Goal: Information Seeking & Learning: Learn about a topic

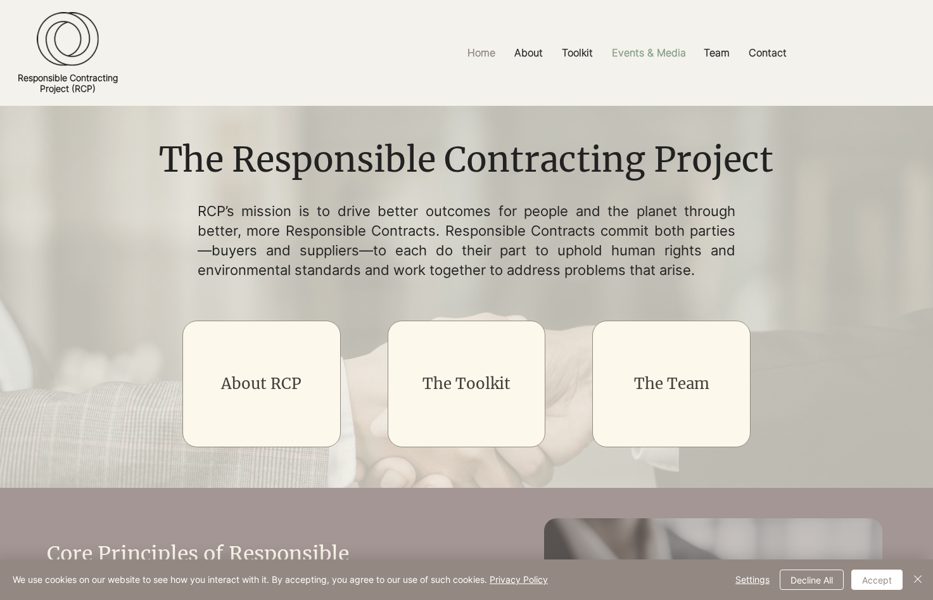
click at [635, 54] on p "Events & Media" at bounding box center [648, 53] width 87 height 28
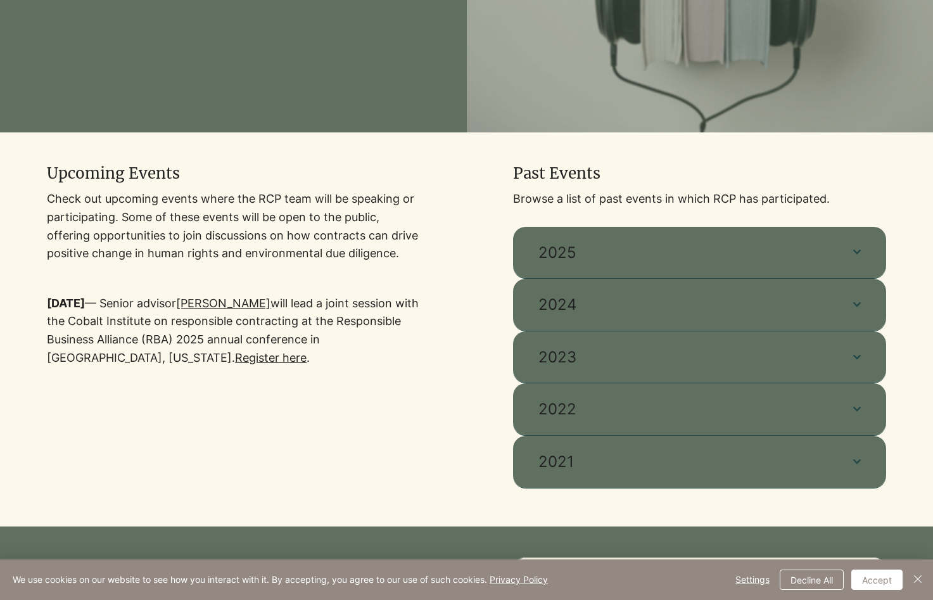
scroll to position [290, 0]
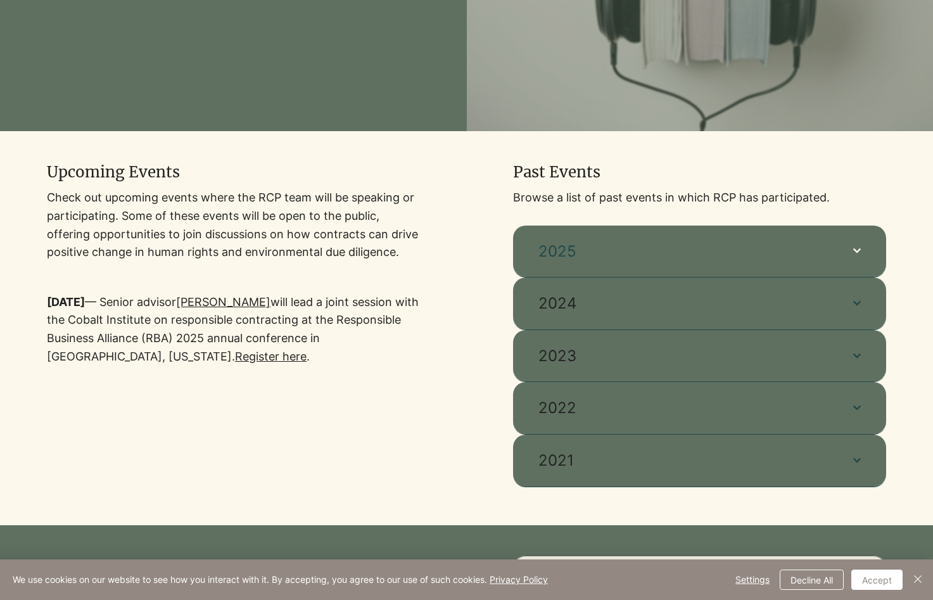
click at [608, 256] on span "2025" at bounding box center [682, 252] width 289 height 22
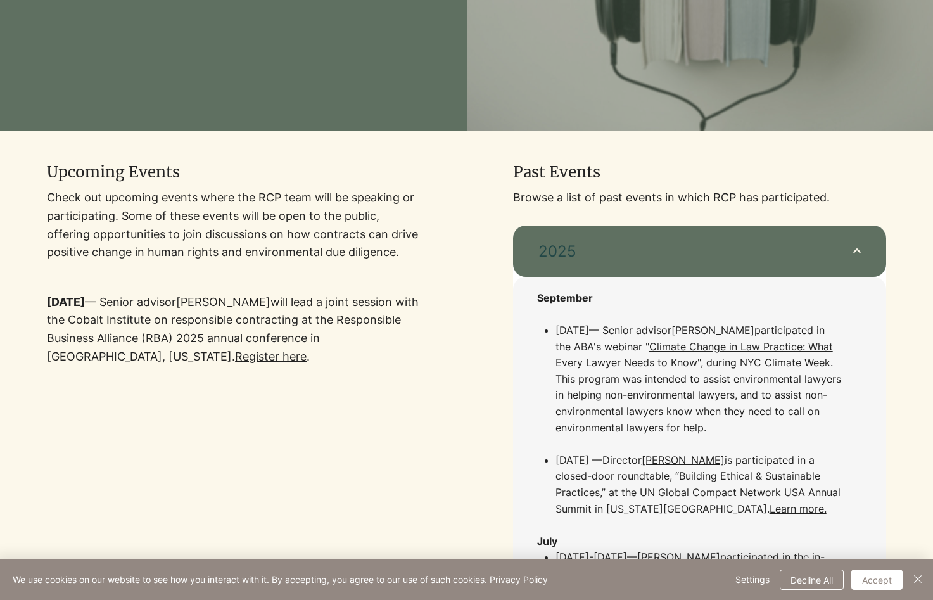
click at [608, 256] on span "2025" at bounding box center [682, 252] width 289 height 22
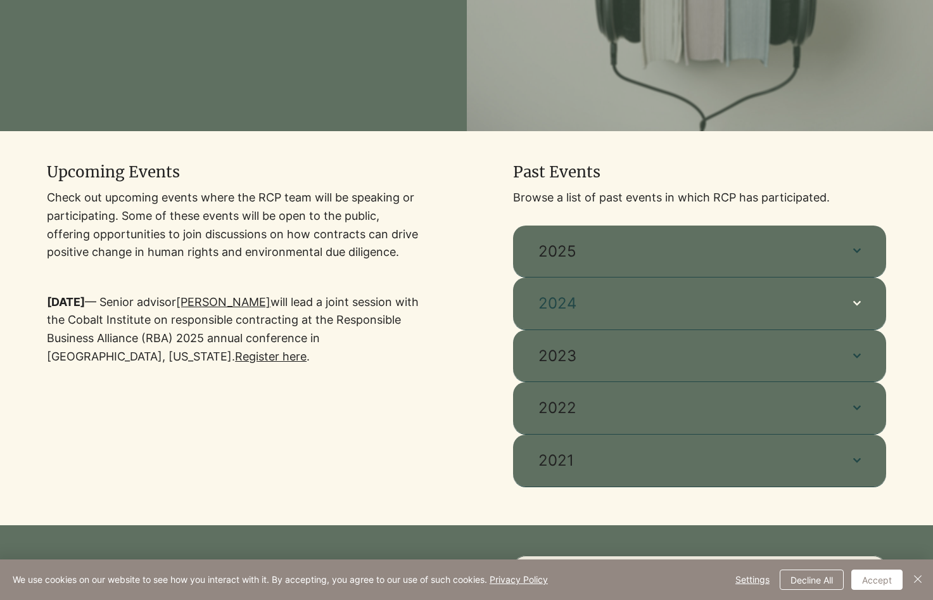
click at [586, 304] on span "2024" at bounding box center [682, 304] width 289 height 22
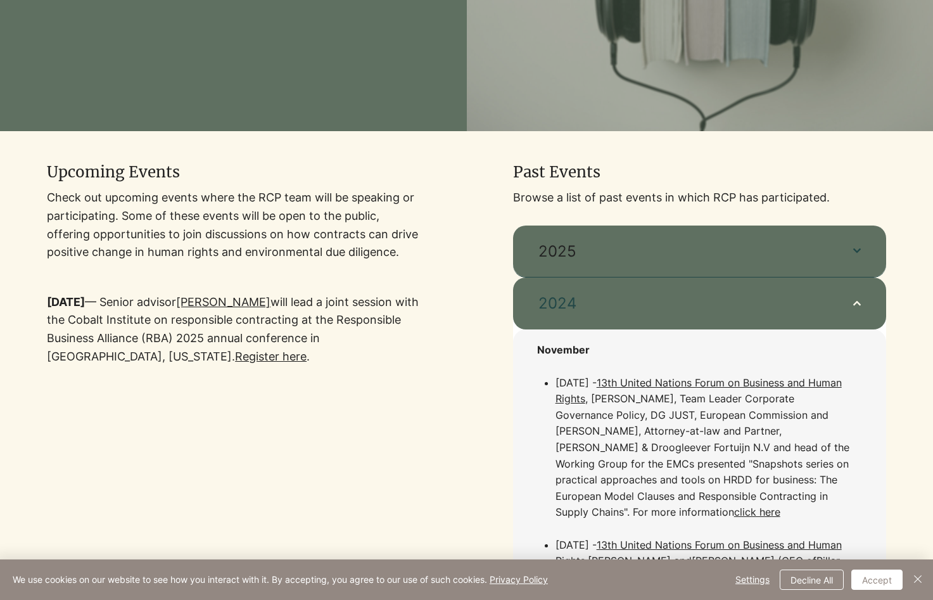
click at [586, 304] on span "2024" at bounding box center [682, 304] width 289 height 22
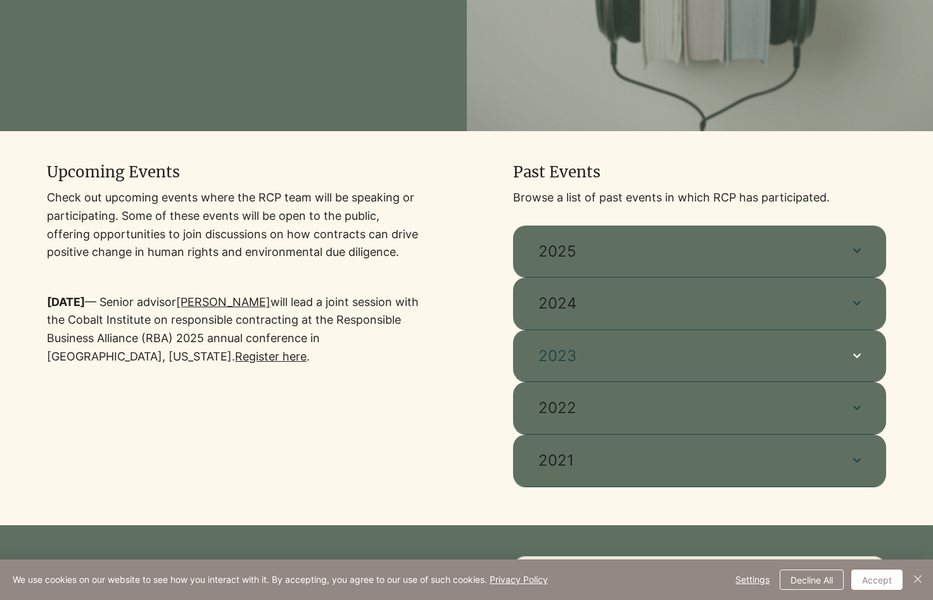
click at [593, 341] on button "2023" at bounding box center [699, 356] width 373 height 52
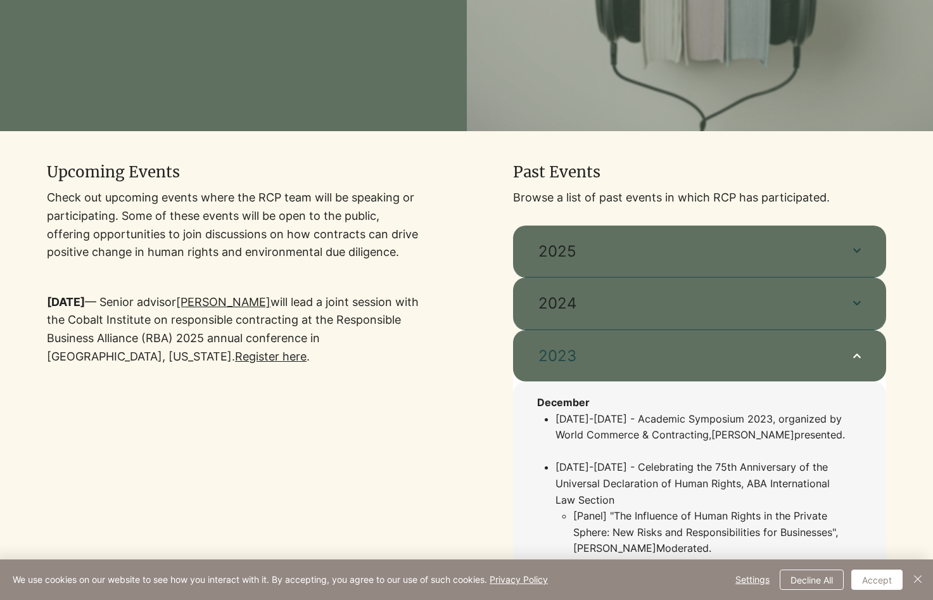
click at [593, 341] on button "2023" at bounding box center [699, 356] width 373 height 52
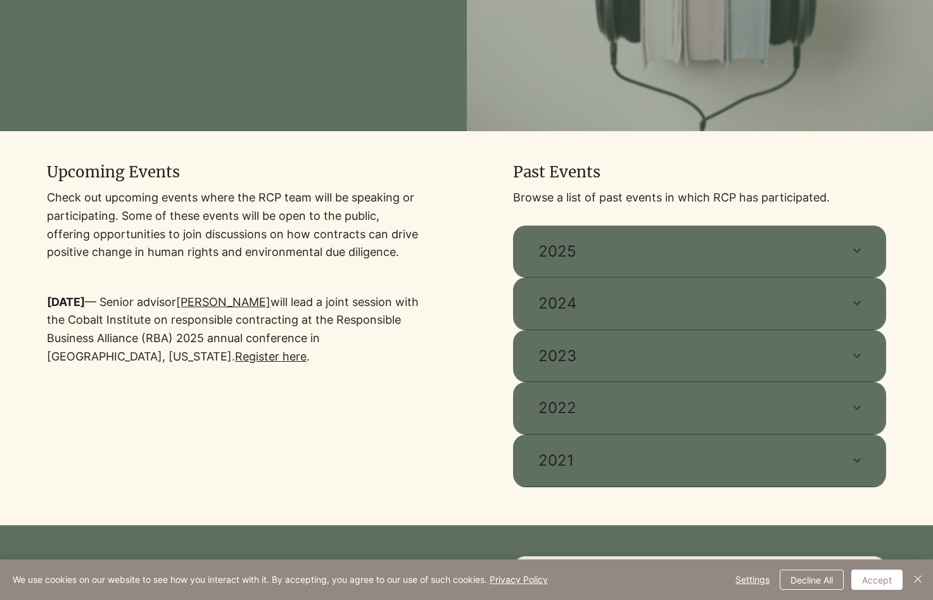
scroll to position [0, 0]
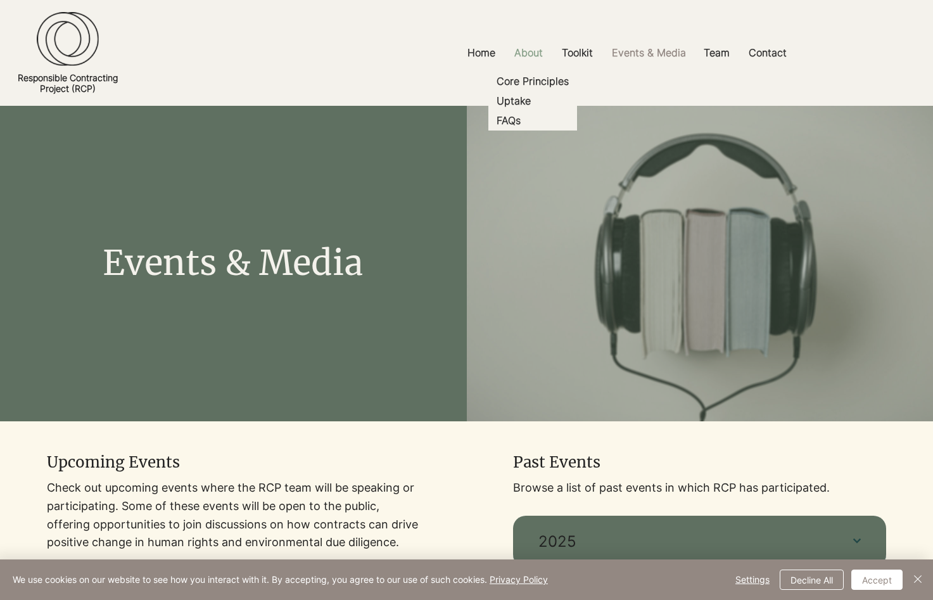
click at [522, 53] on p "About" at bounding box center [528, 53] width 41 height 28
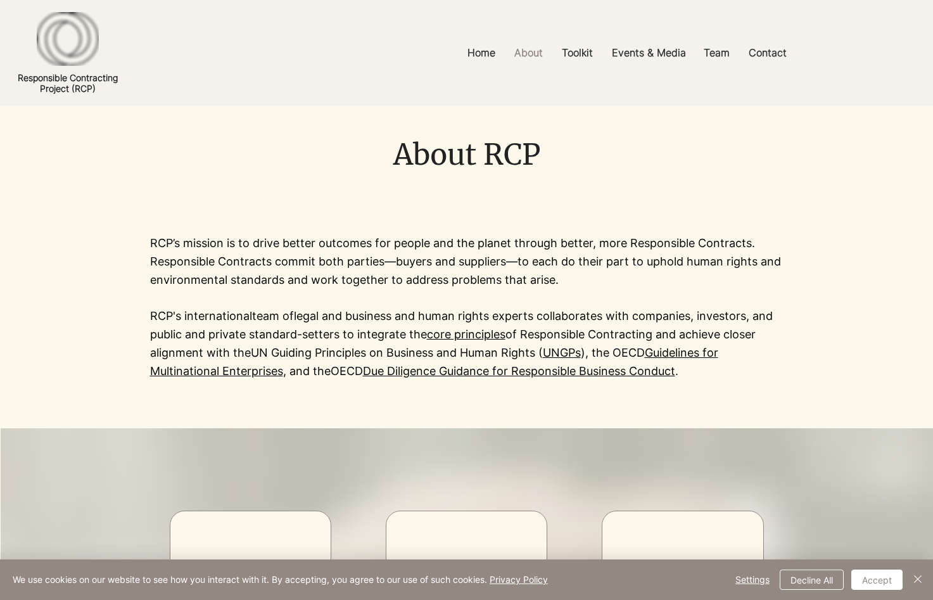
click at [528, 78] on div at bounding box center [466, 53] width 933 height 106
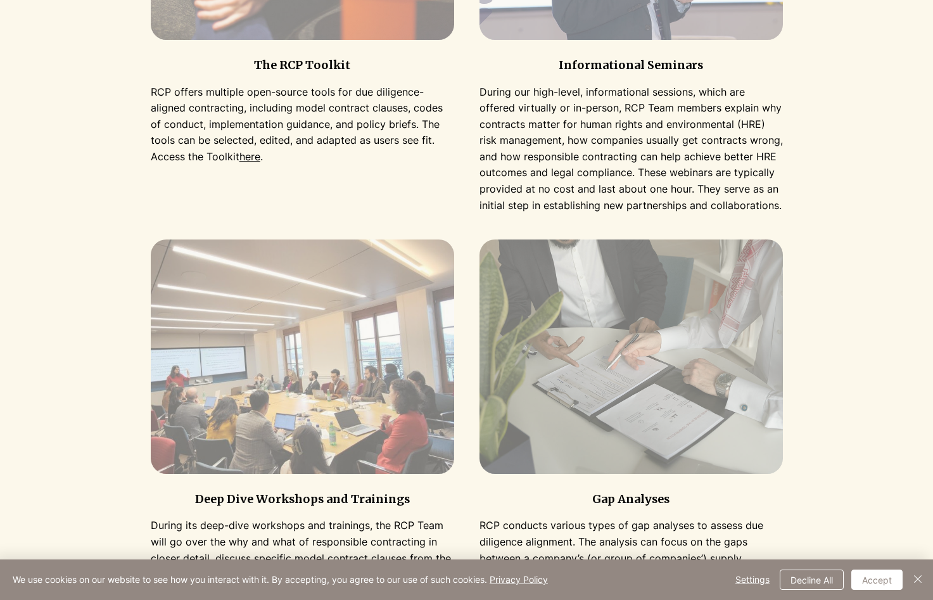
scroll to position [1249, 0]
